Goal: Information Seeking & Learning: Learn about a topic

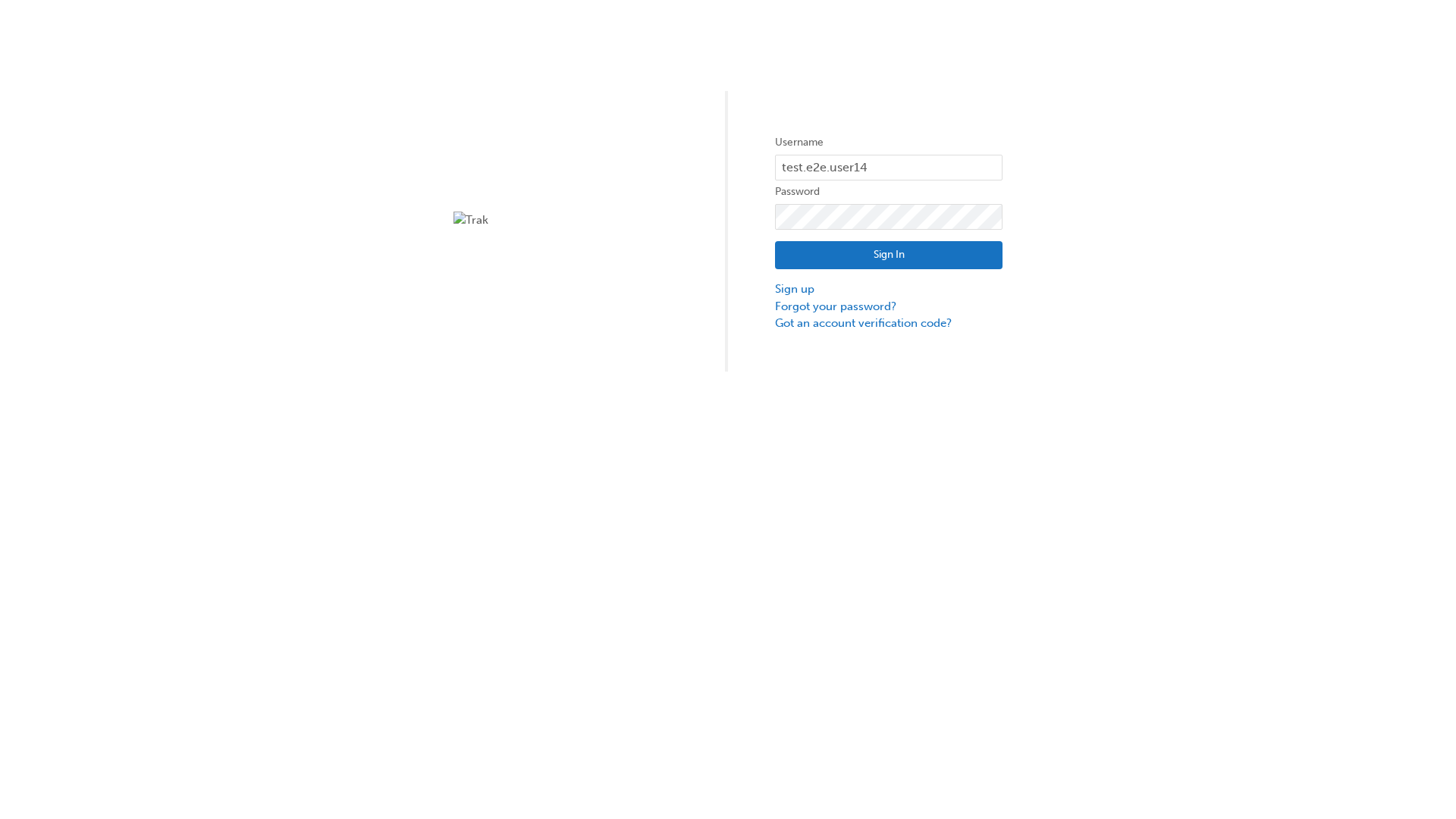
type input "test.e2e.user14"
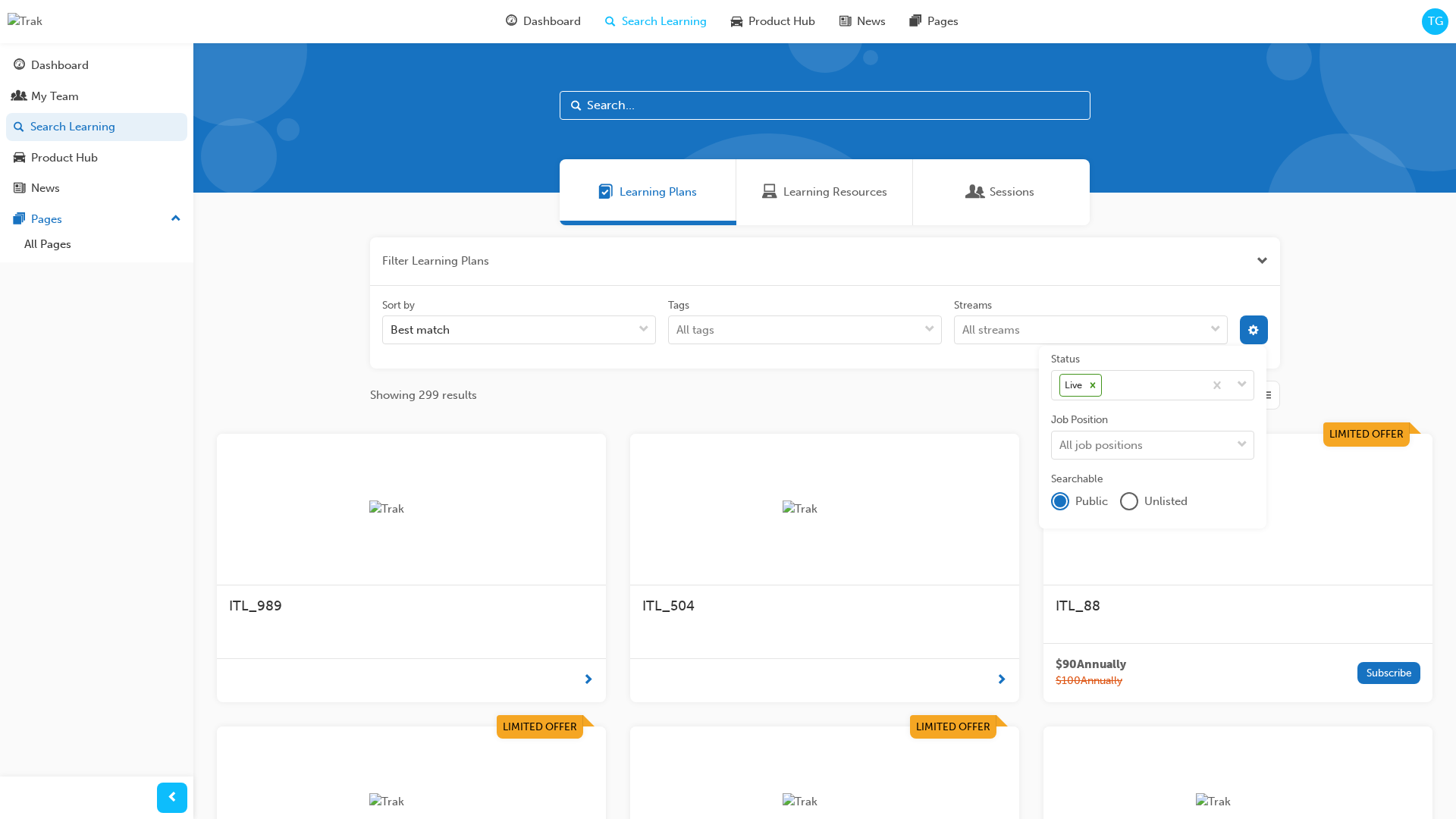
scroll to position [273, 0]
